Goal: Task Accomplishment & Management: Complete application form

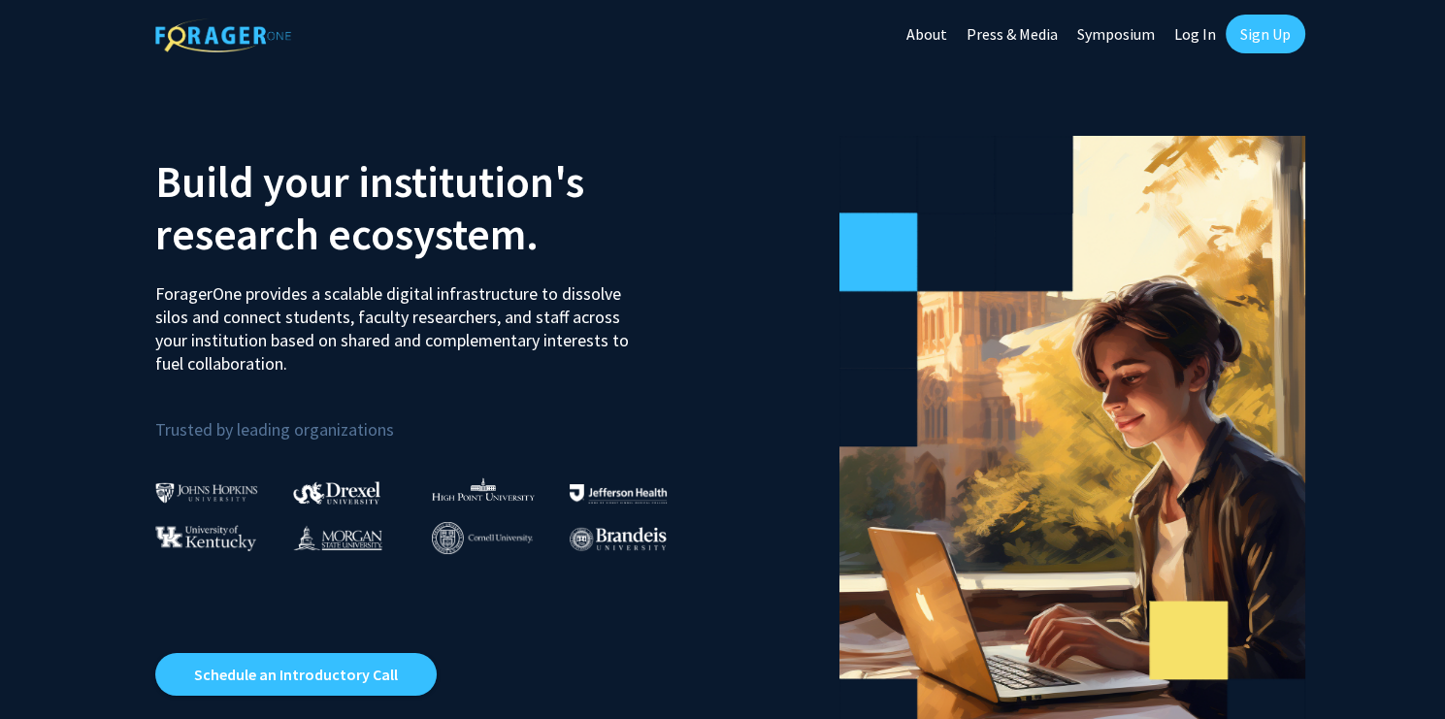
click at [1283, 36] on link "Sign Up" at bounding box center [1266, 34] width 80 height 39
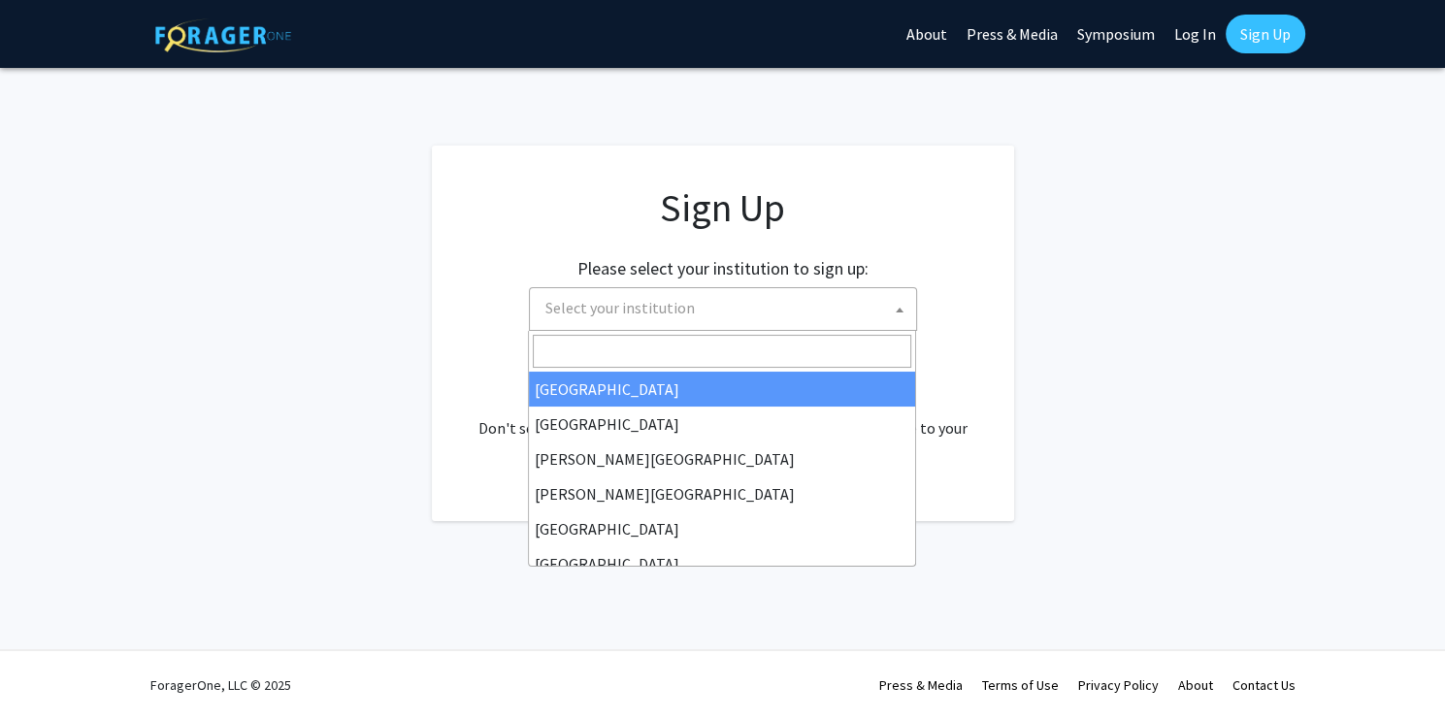
click at [873, 316] on span "Select your institution" at bounding box center [727, 308] width 379 height 40
type input "U"
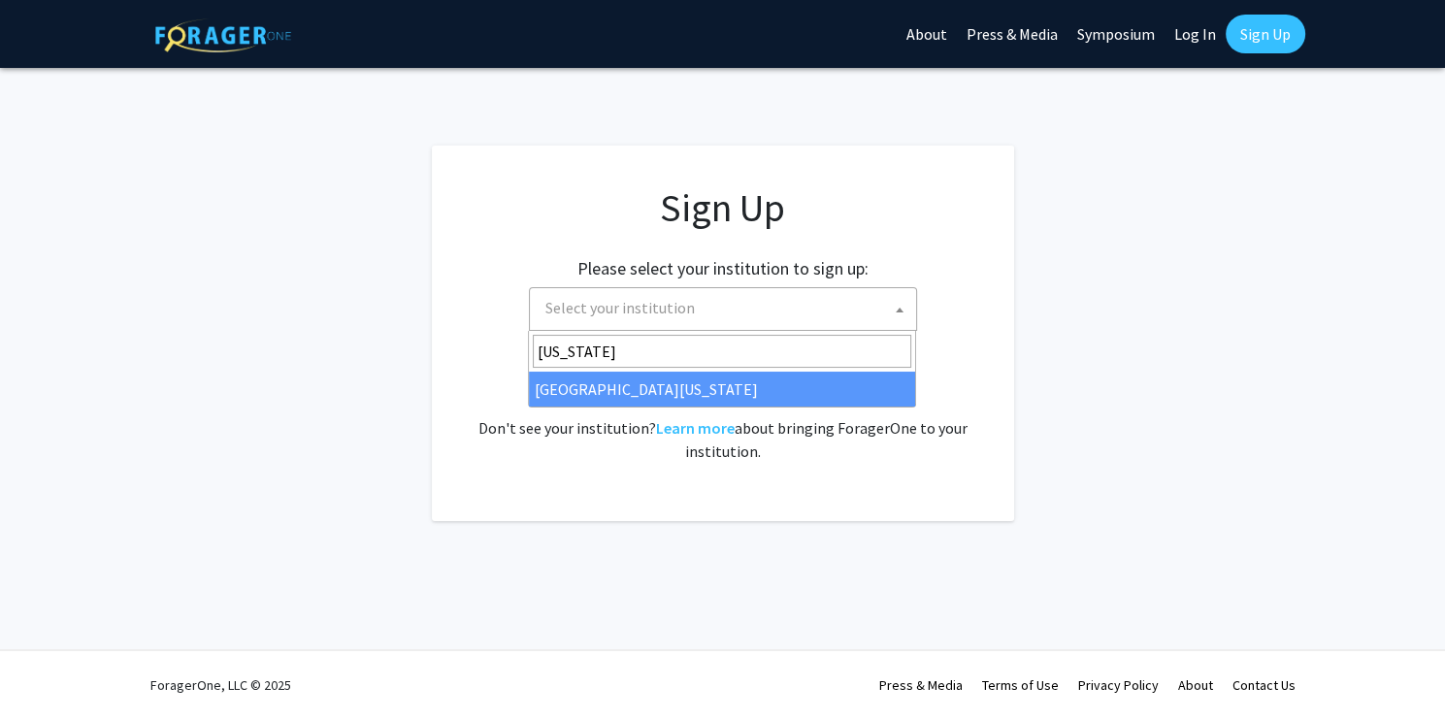
type input "[US_STATE]"
select select "33"
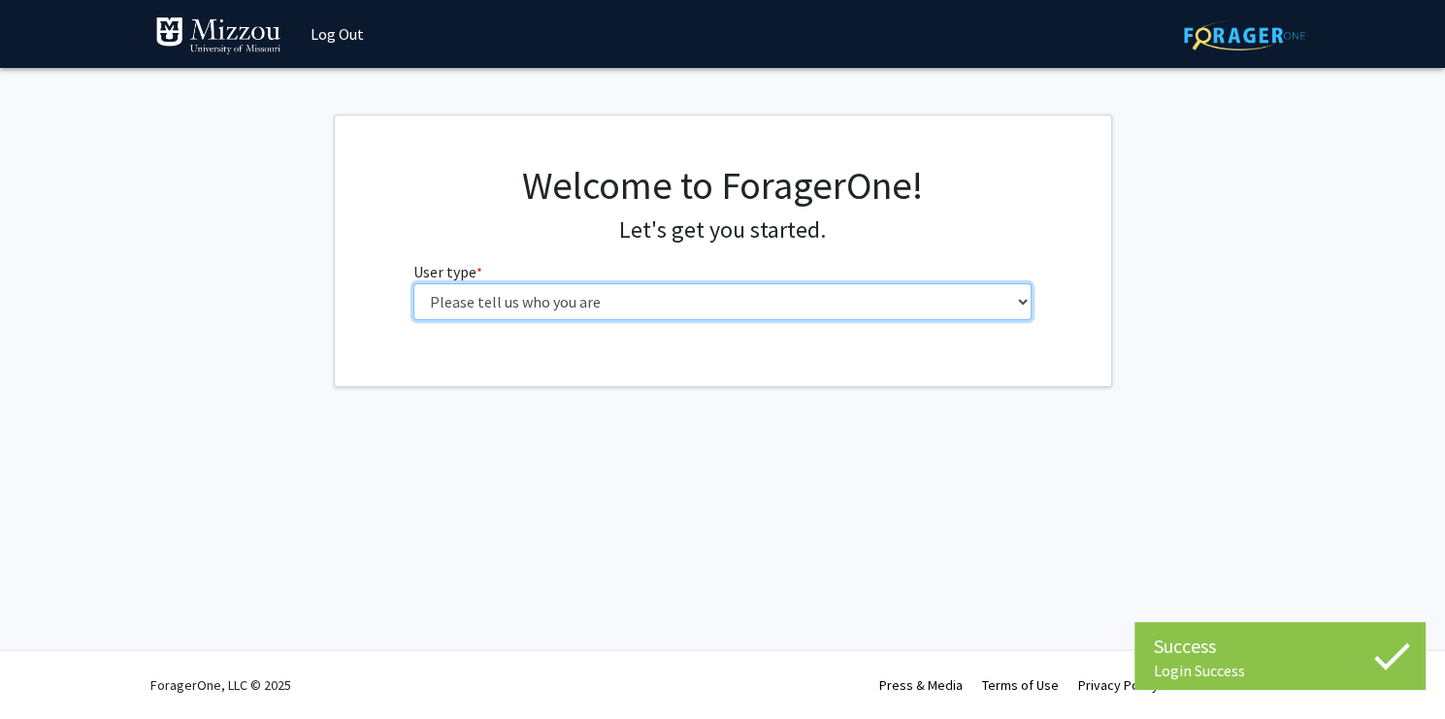
click at [413, 283] on select "Please tell us who you are Undergraduate Student Master's Student Doctoral Cand…" at bounding box center [722, 301] width 618 height 37
select select "5: faculty"
click option "Faculty" at bounding box center [0, 0] width 0 height 0
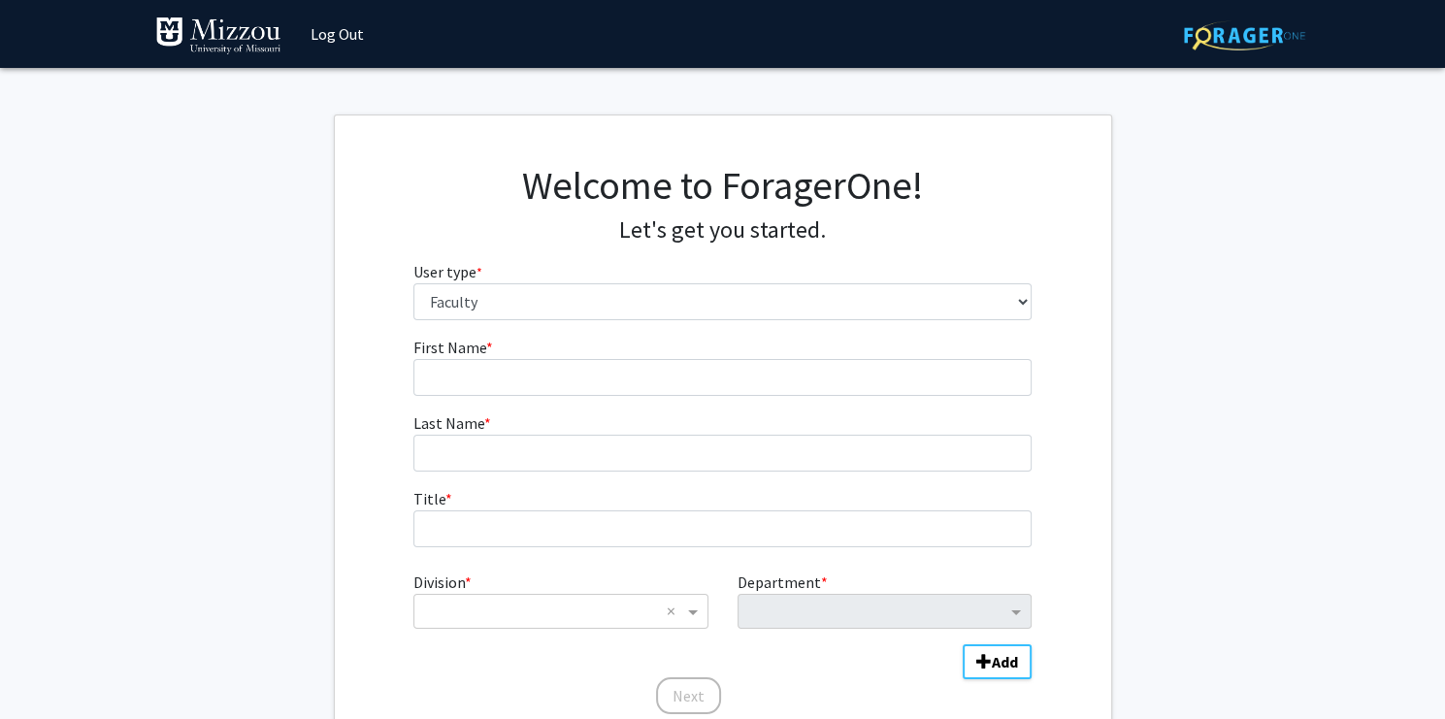
click at [703, 398] on form "First Name * required Last Name * required Title * required Division * × × Depa…" at bounding box center [722, 516] width 618 height 361
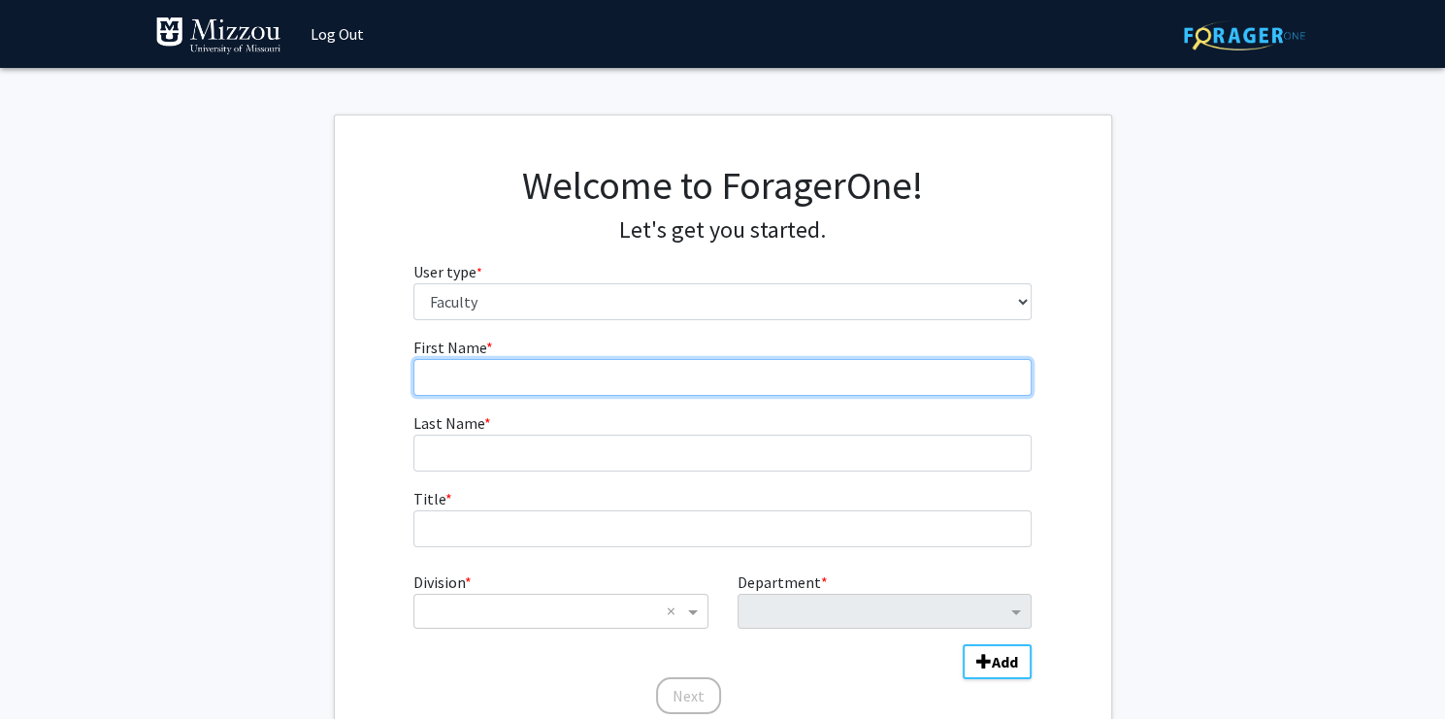
click at [708, 382] on input "First Name * required" at bounding box center [722, 377] width 618 height 37
type input "Hye Jeong"
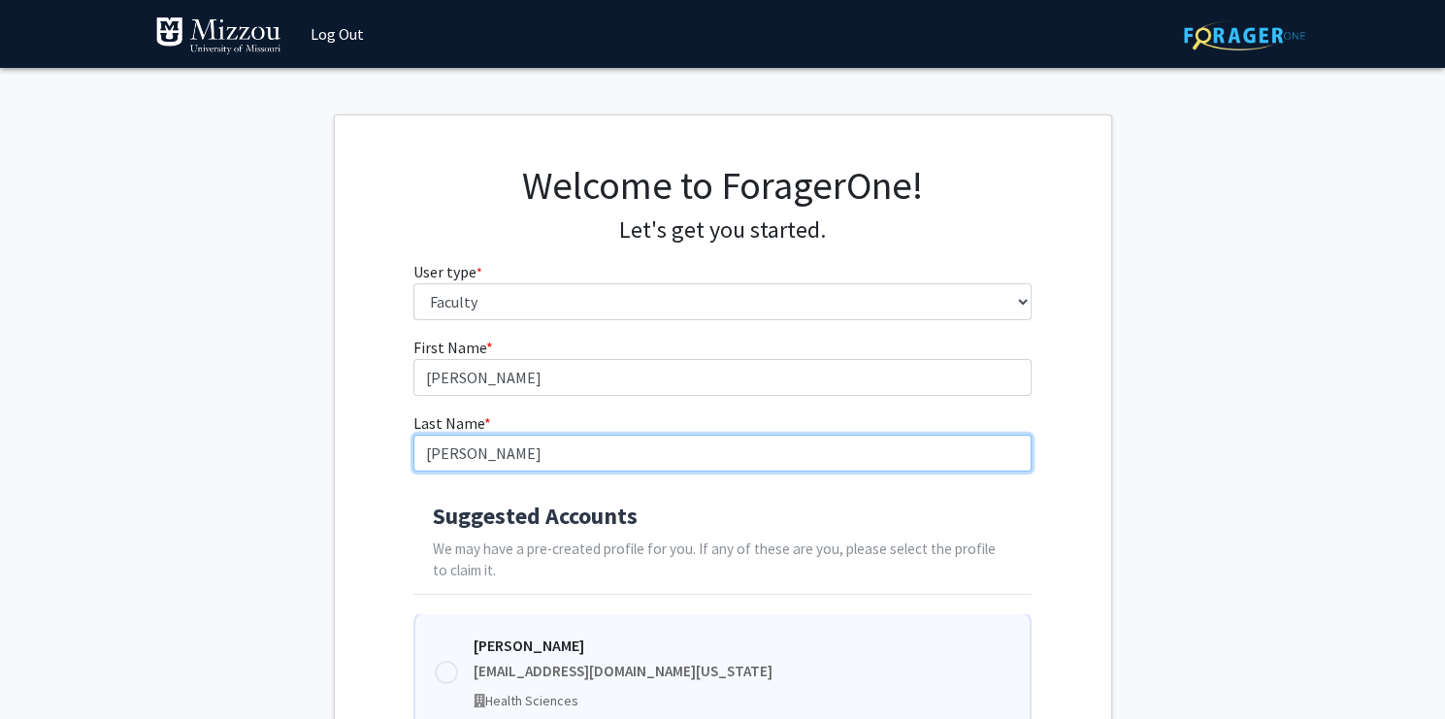
type input "Choi"
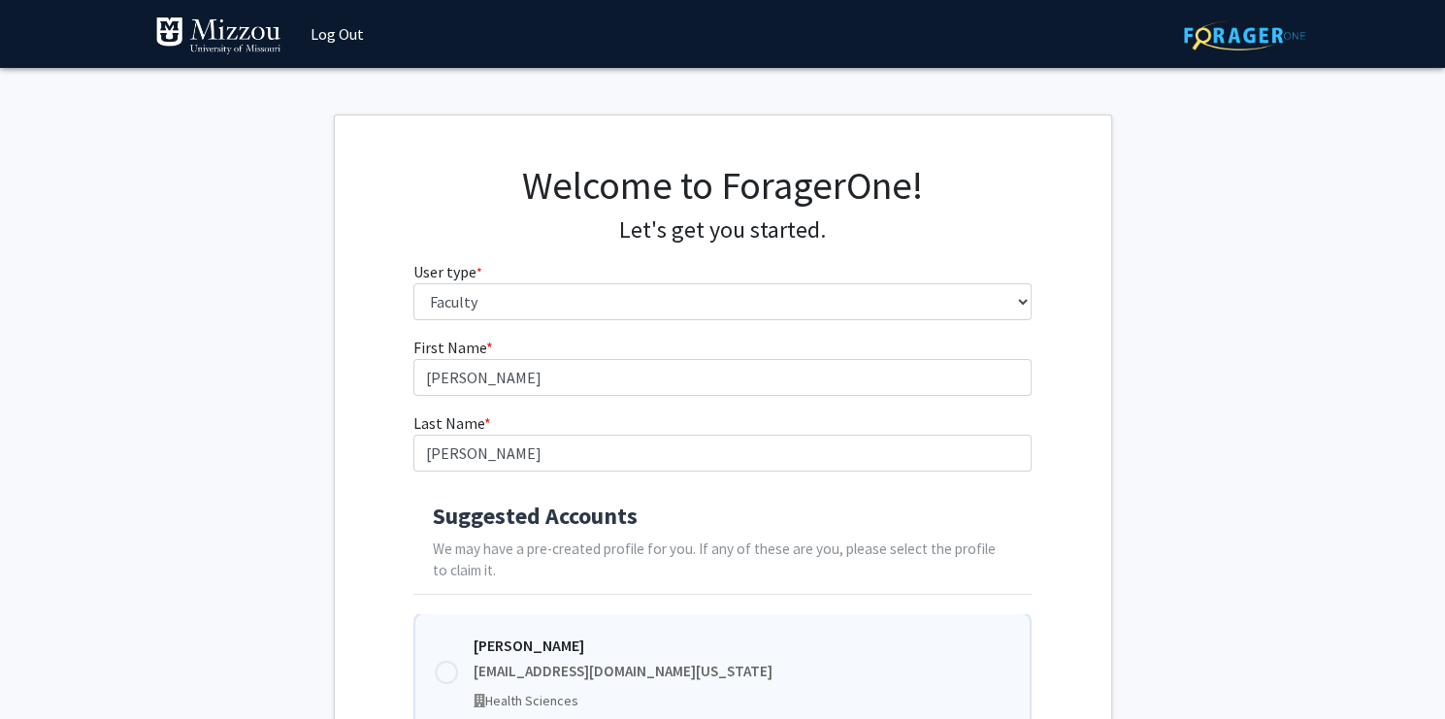
click at [640, 650] on div "Hye Jeong Choi" at bounding box center [742, 645] width 537 height 23
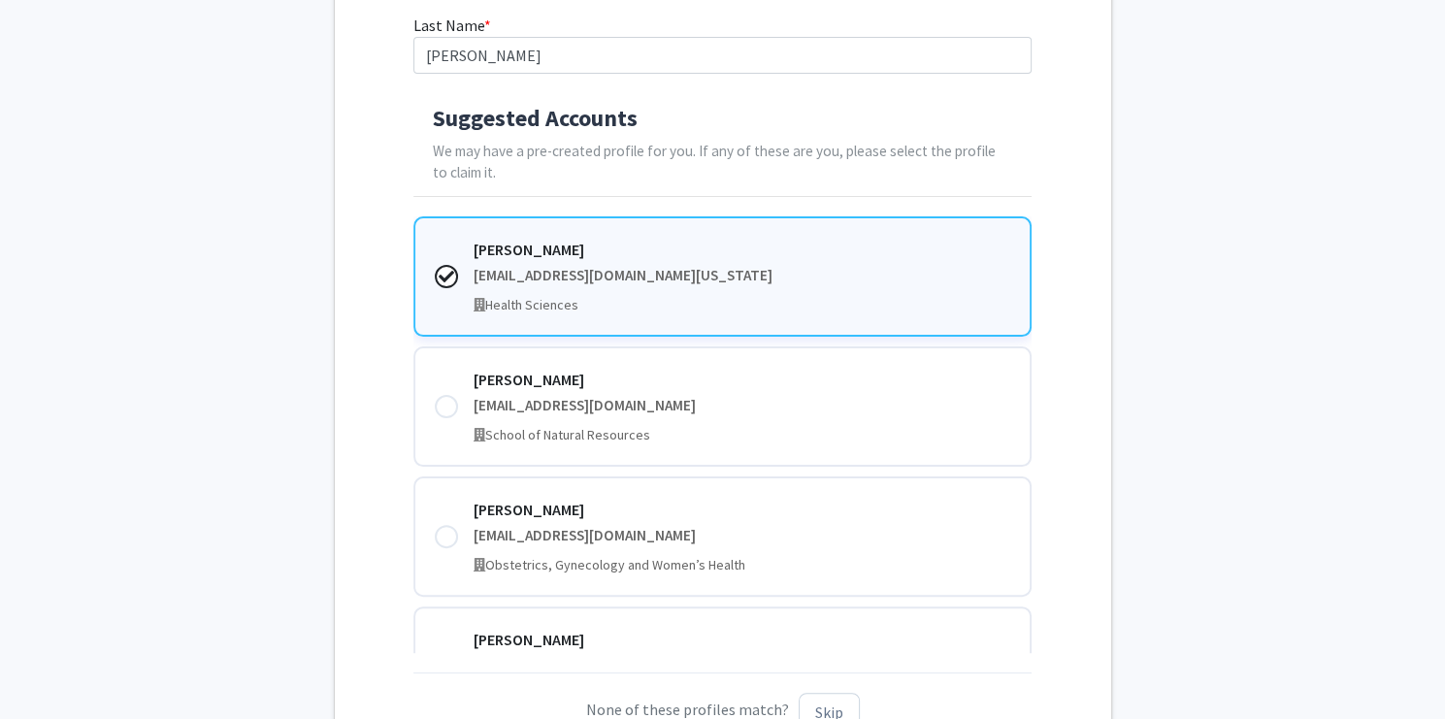
scroll to position [512, 0]
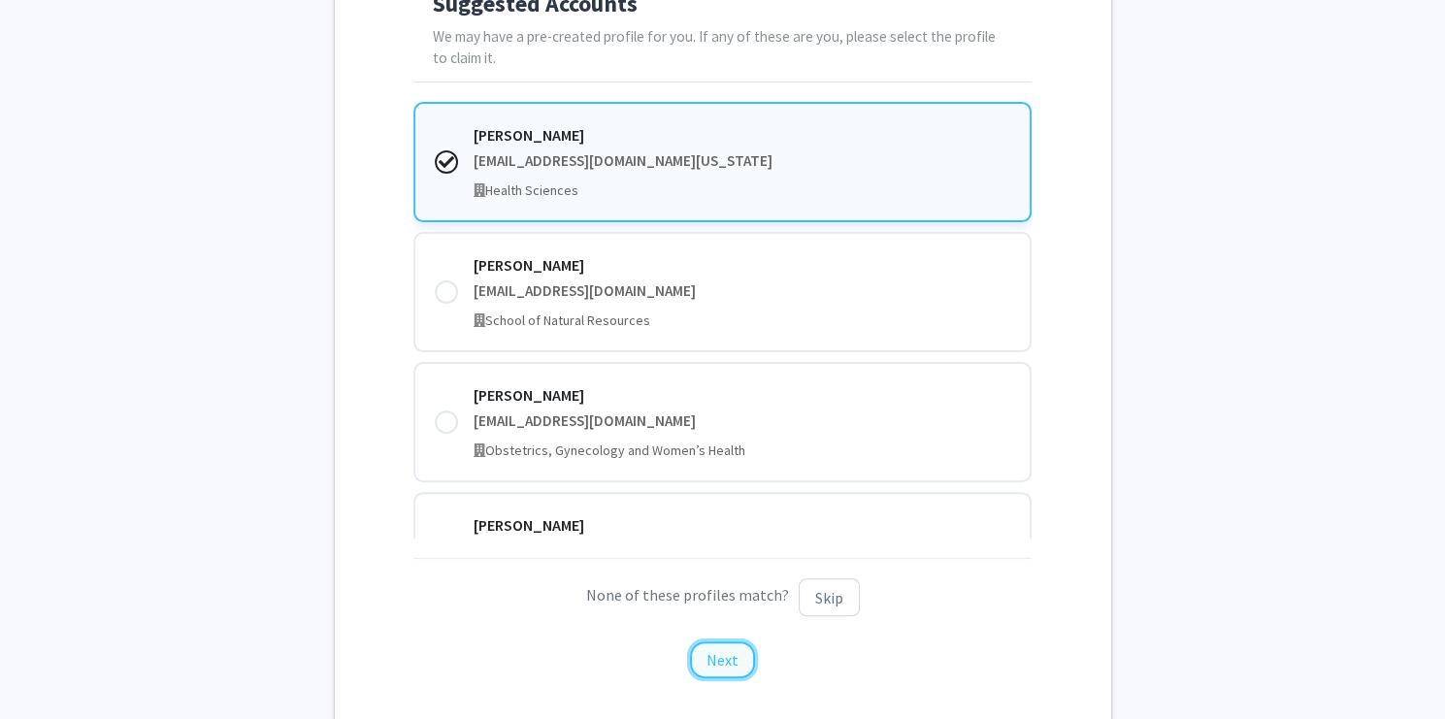
click at [724, 660] on button "Next" at bounding box center [722, 660] width 65 height 37
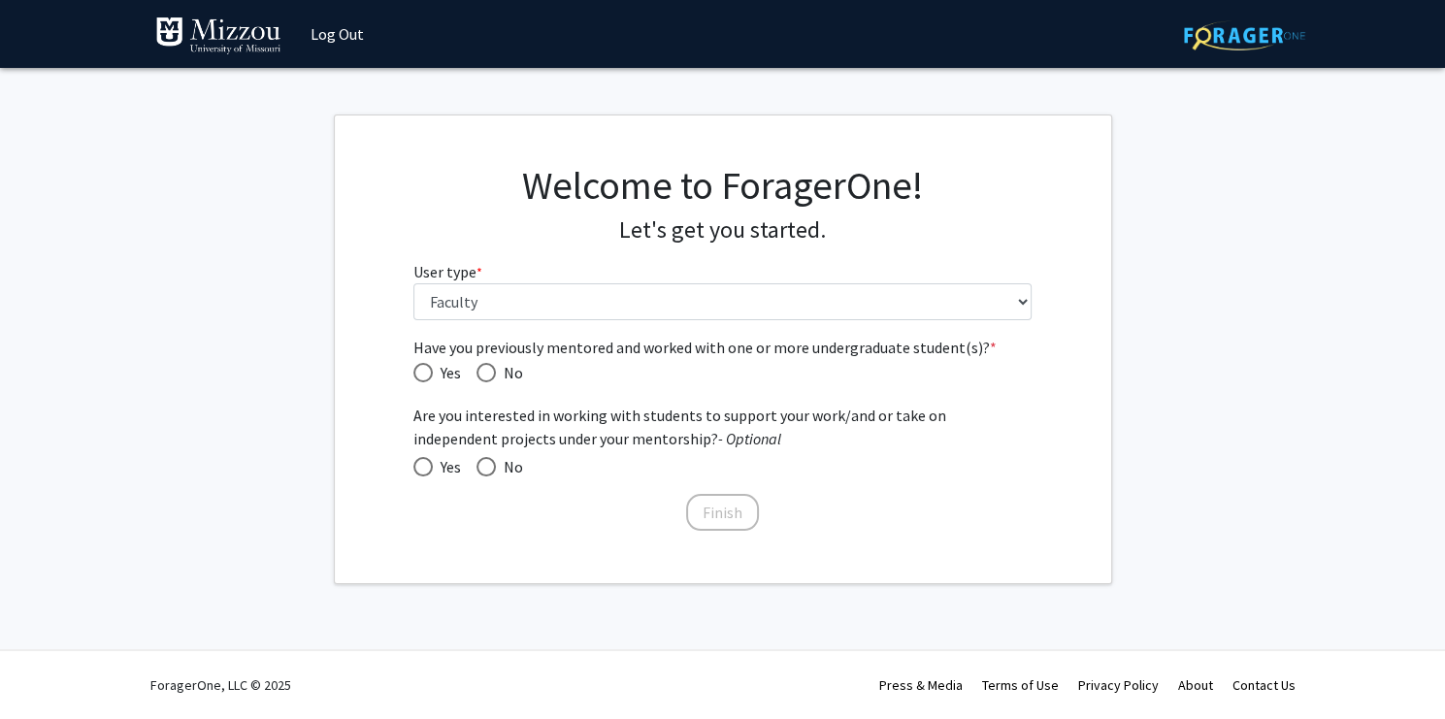
click at [431, 379] on span "Have you previously mentored and worked with one or more undergraduate student(…" at bounding box center [422, 372] width 19 height 19
click at [431, 379] on input "Yes" at bounding box center [422, 372] width 19 height 19
radio input "true"
click at [424, 478] on label "Yes" at bounding box center [437, 466] width 48 height 23
click at [424, 477] on input "Yes" at bounding box center [422, 466] width 19 height 19
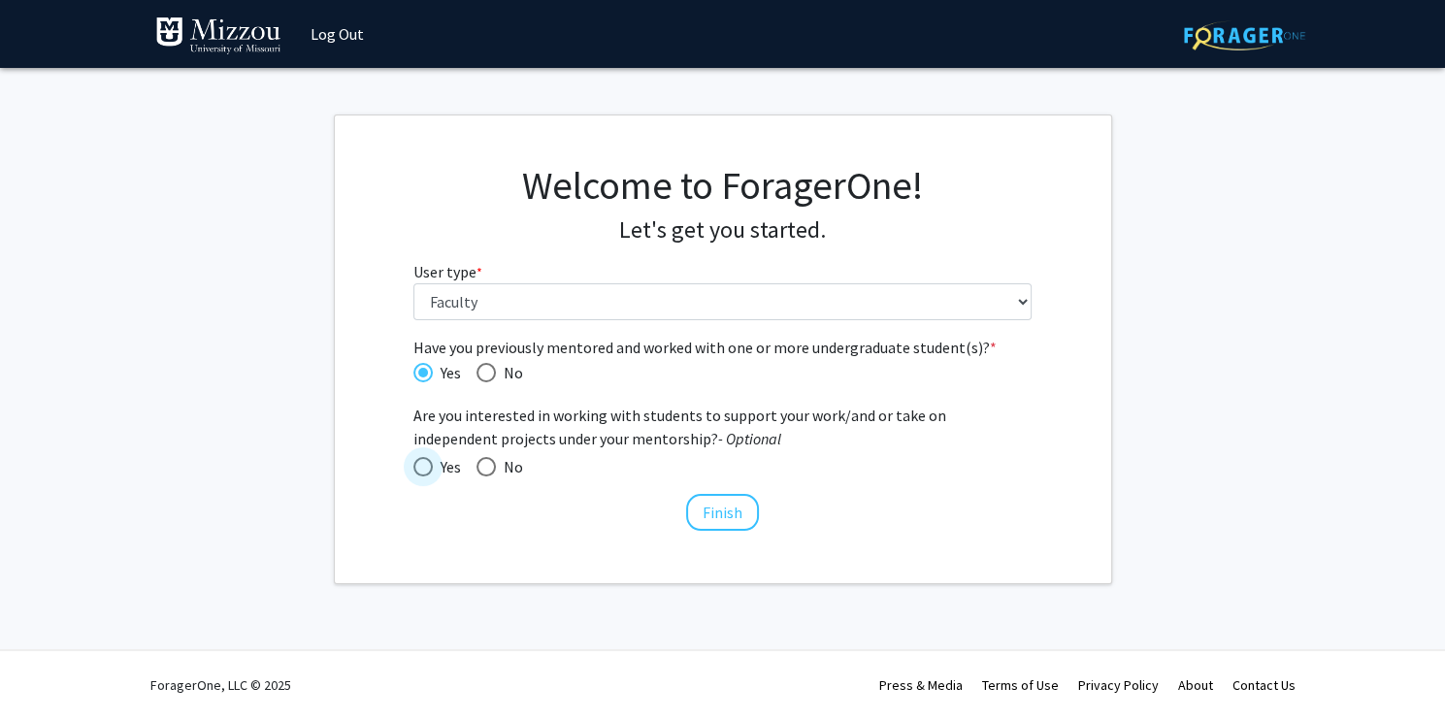
radio input "true"
click at [721, 516] on button "Finish" at bounding box center [722, 512] width 73 height 37
